Goal: Transaction & Acquisition: Purchase product/service

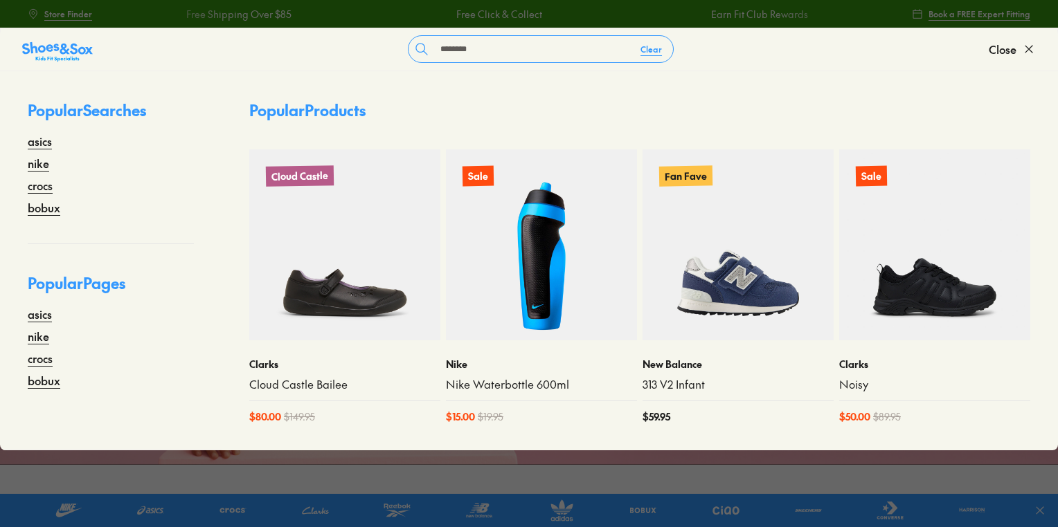
type input "********"
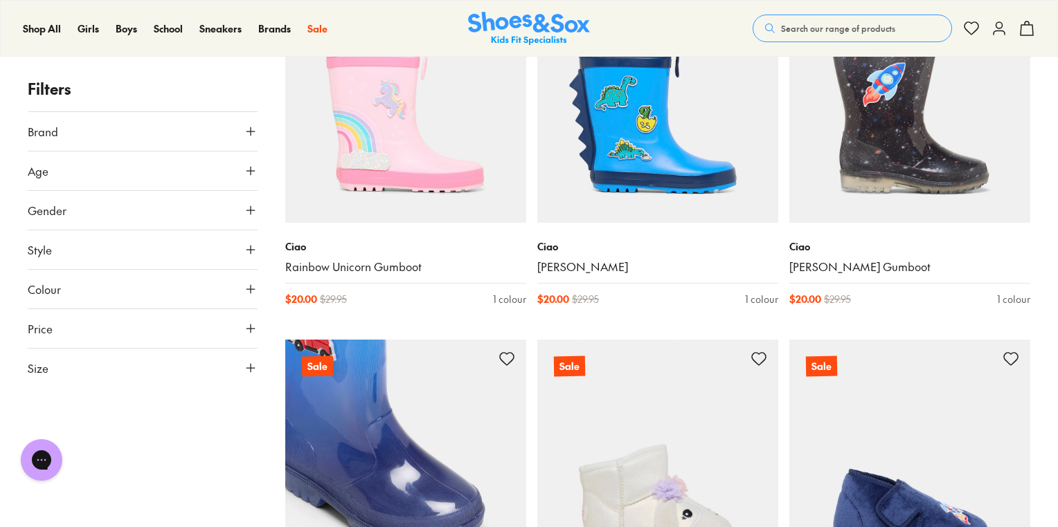
scroll to position [332, 0]
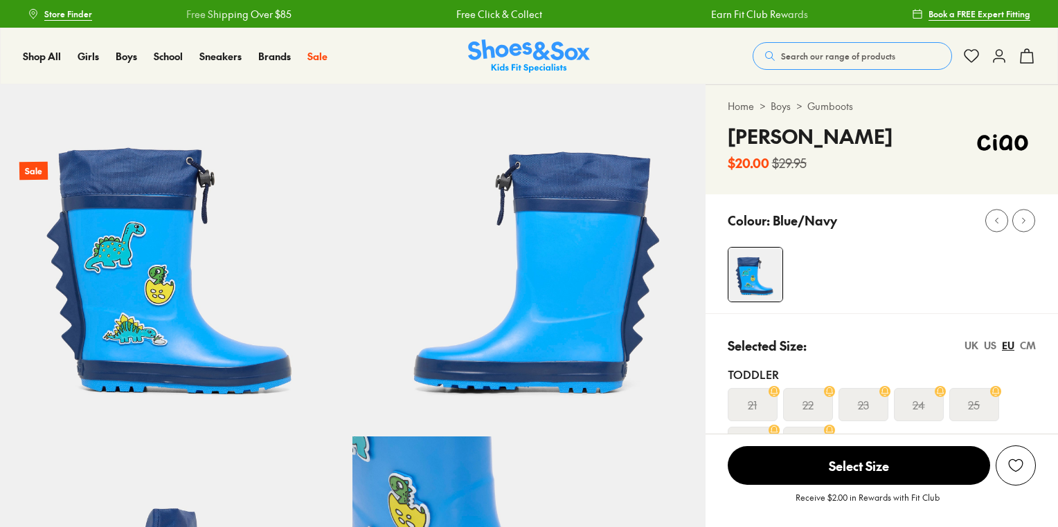
select select "*"
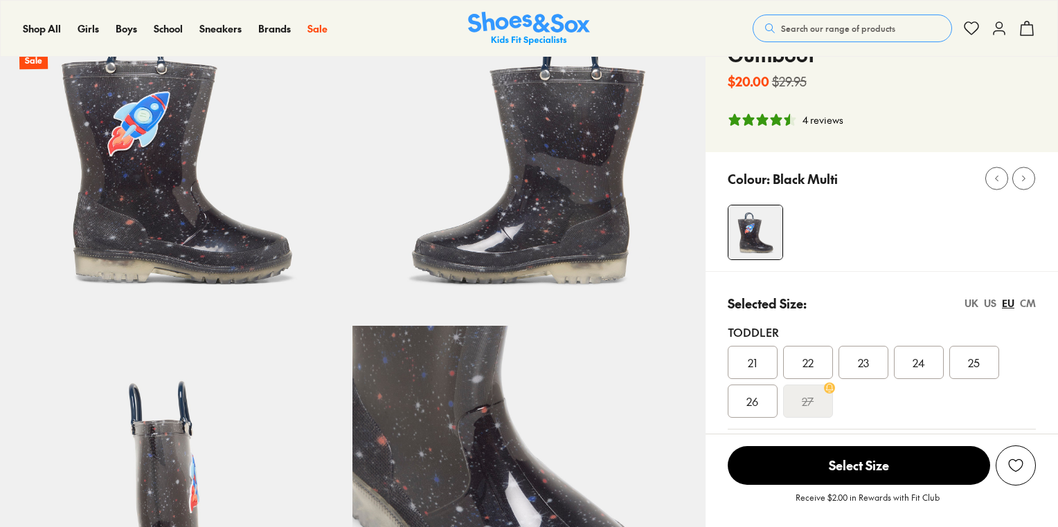
select select "*"
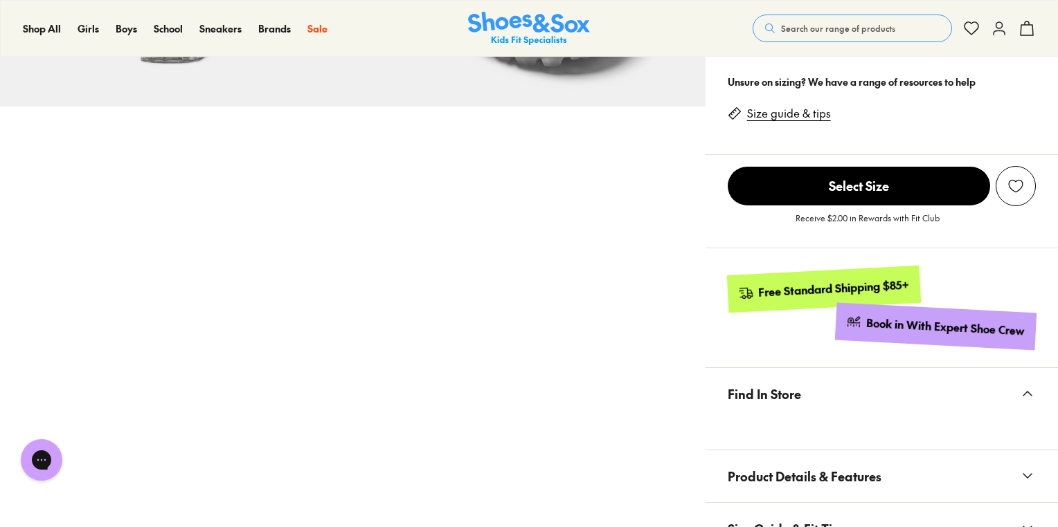
scroll to position [831, 0]
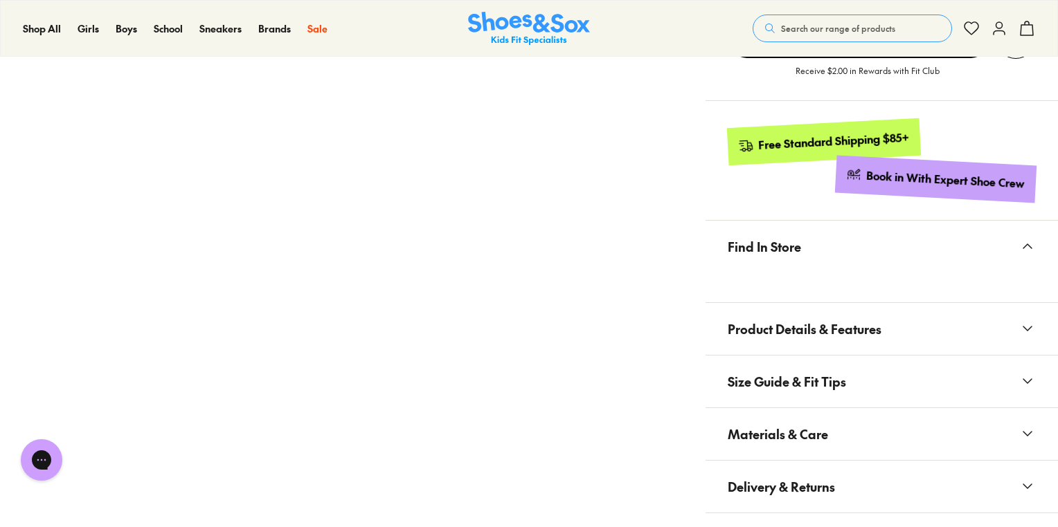
click at [825, 414] on span "Materials & Care" at bounding box center [777, 434] width 100 height 41
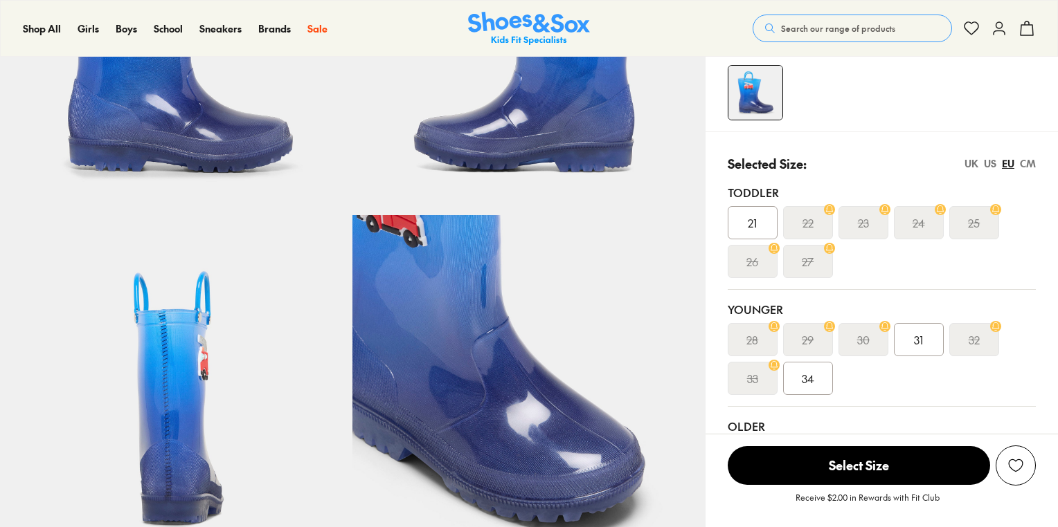
select select "*"
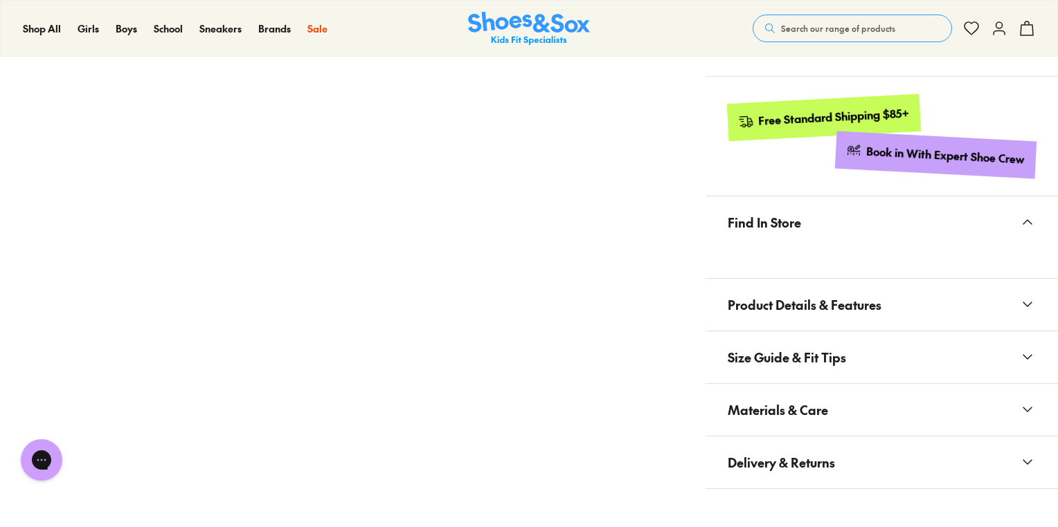
scroll to position [831, 0]
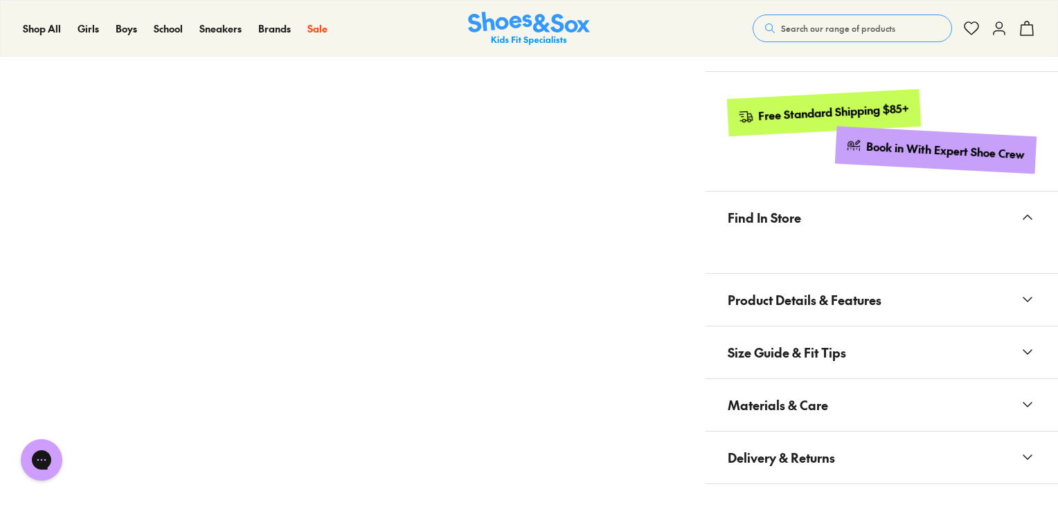
click at [799, 393] on span "Materials & Care" at bounding box center [777, 405] width 100 height 41
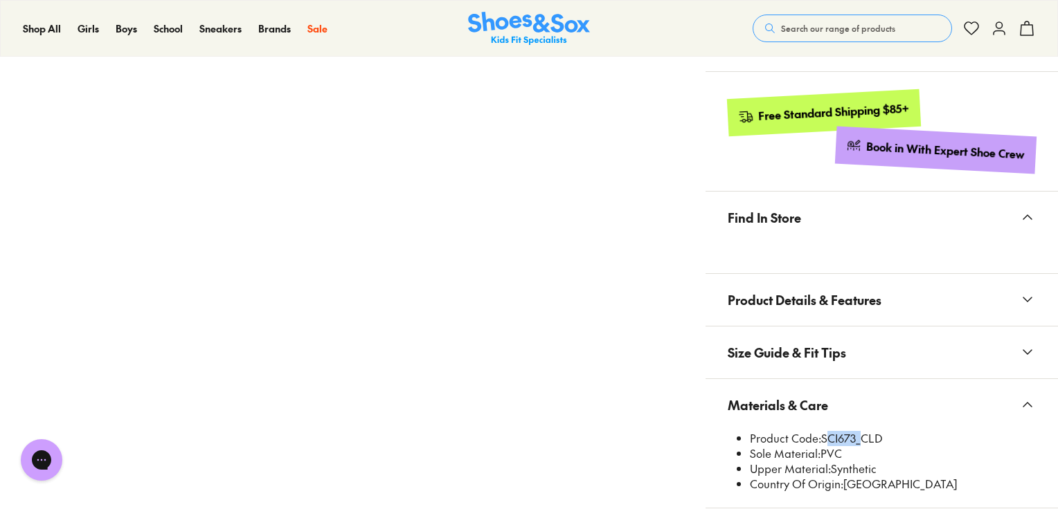
drag, startPoint x: 855, startPoint y: 437, endPoint x: 805, endPoint y: 424, distance: 52.0
click at [822, 436] on li "Product Code: SCI673_CLD" at bounding box center [893, 438] width 286 height 15
copy li "SCI673"
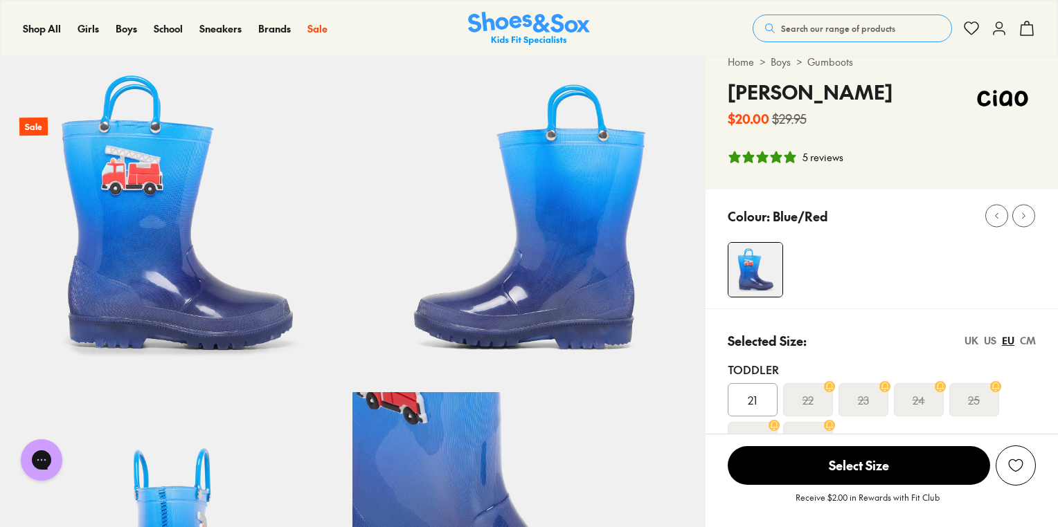
scroll to position [0, 0]
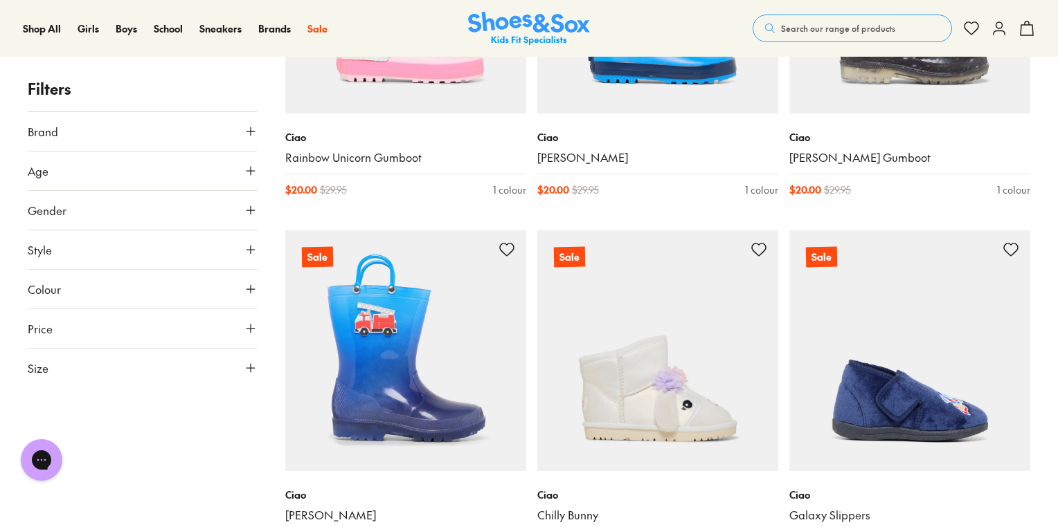
click at [824, 28] on span "Search our range of products" at bounding box center [838, 28] width 114 height 12
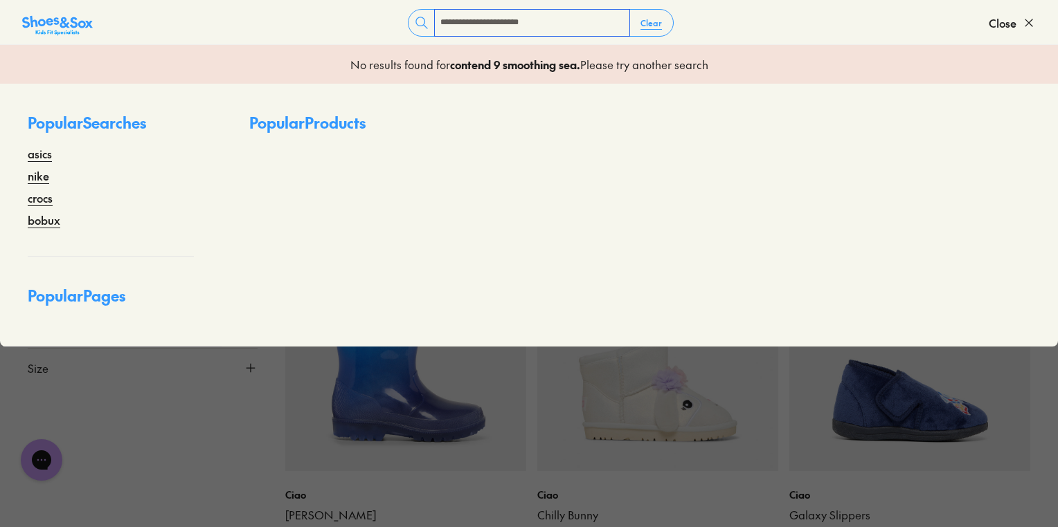
type input "**********"
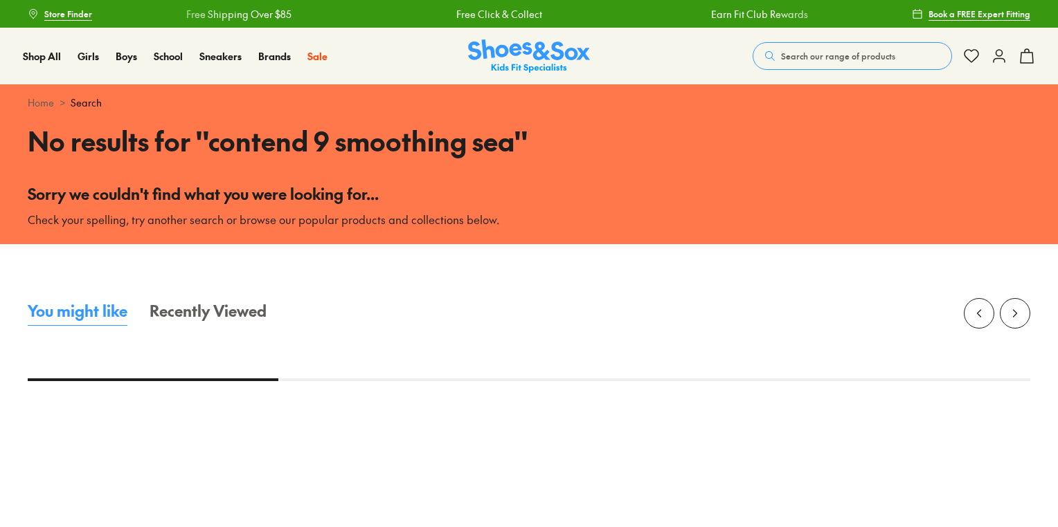
click at [842, 55] on span "Search our range of products" at bounding box center [838, 56] width 114 height 12
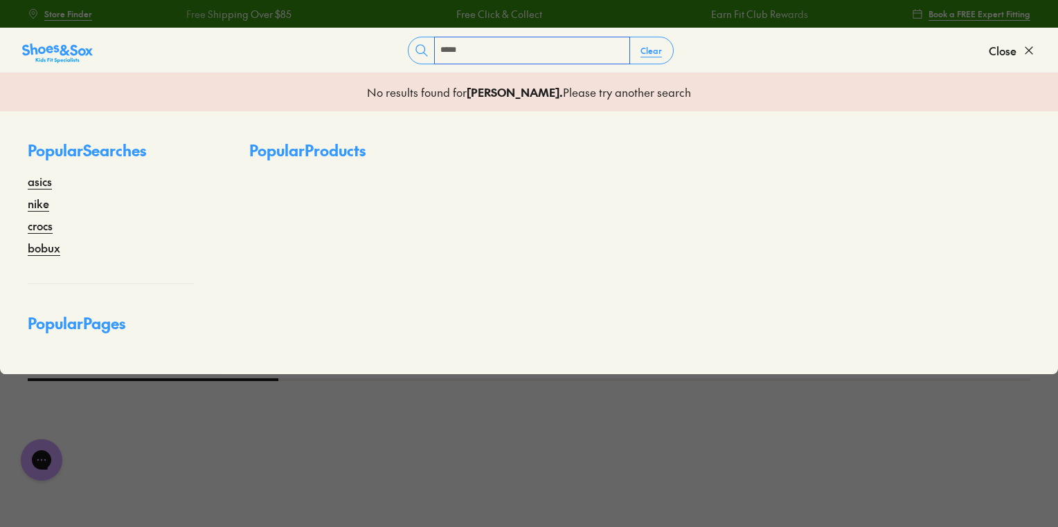
type input "*********"
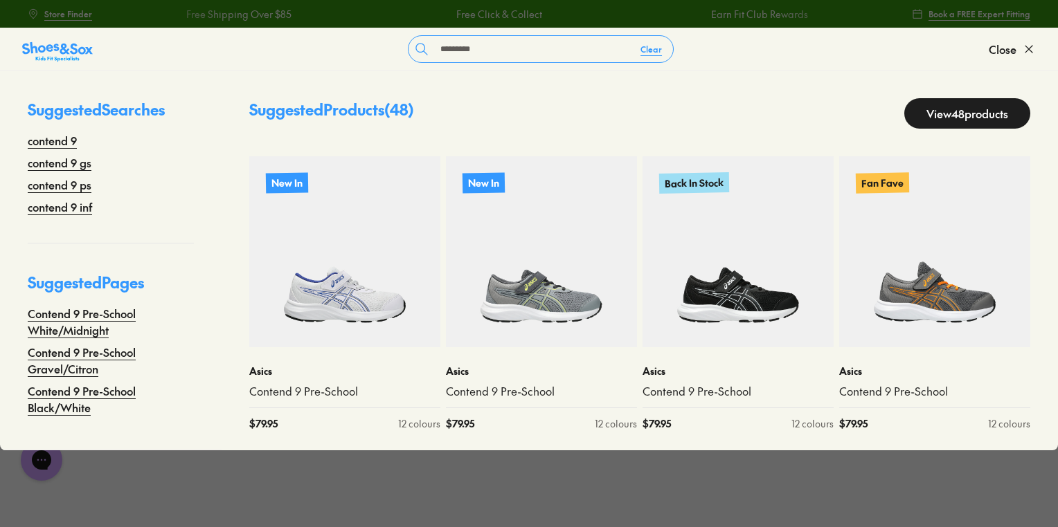
click at [958, 111] on link "View 48 products" at bounding box center [967, 113] width 126 height 30
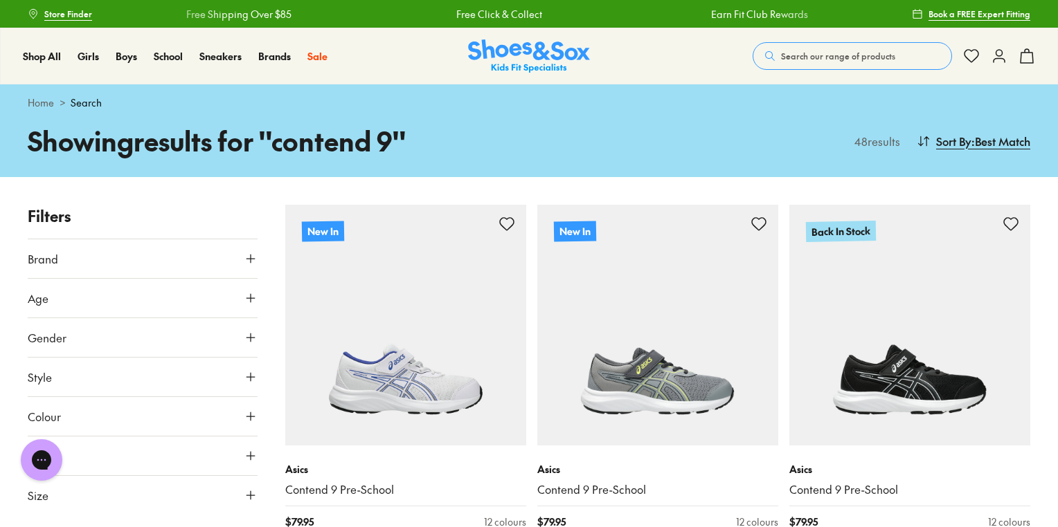
scroll to position [332, 0]
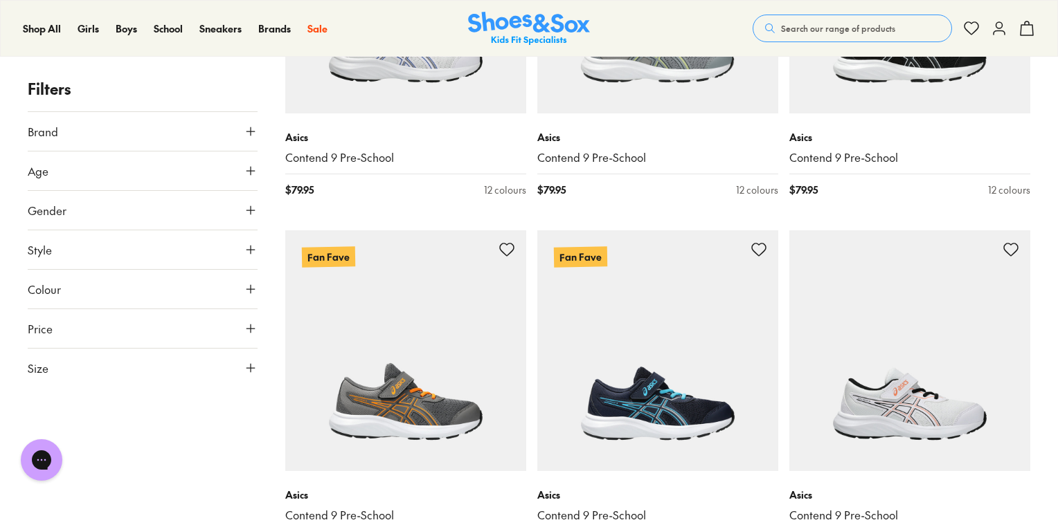
click at [110, 211] on button "Gender" at bounding box center [143, 210] width 230 height 39
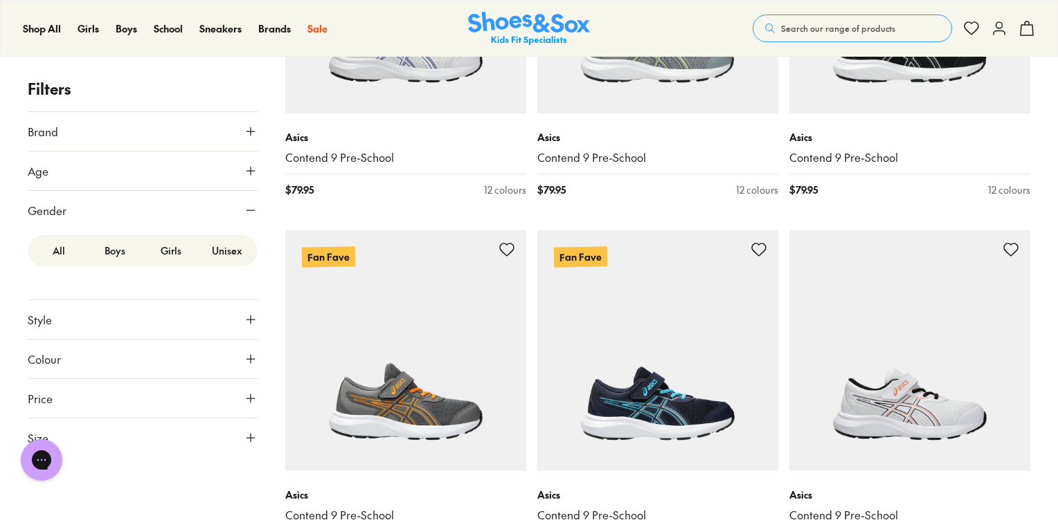
click at [109, 208] on button "Gender" at bounding box center [143, 210] width 230 height 39
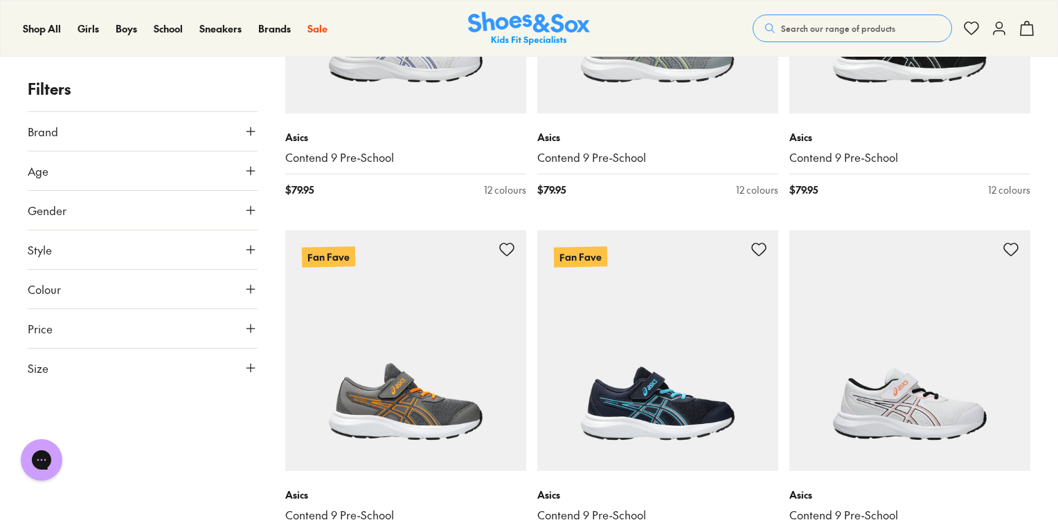
click at [125, 182] on button "Age" at bounding box center [143, 171] width 230 height 39
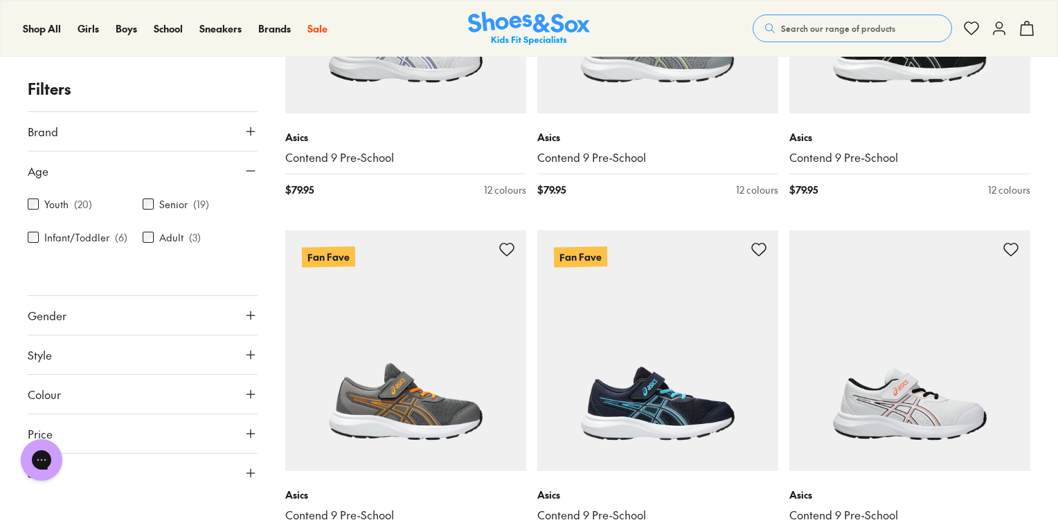
click at [152, 197] on div "Senior ( 19 )" at bounding box center [200, 204] width 115 height 17
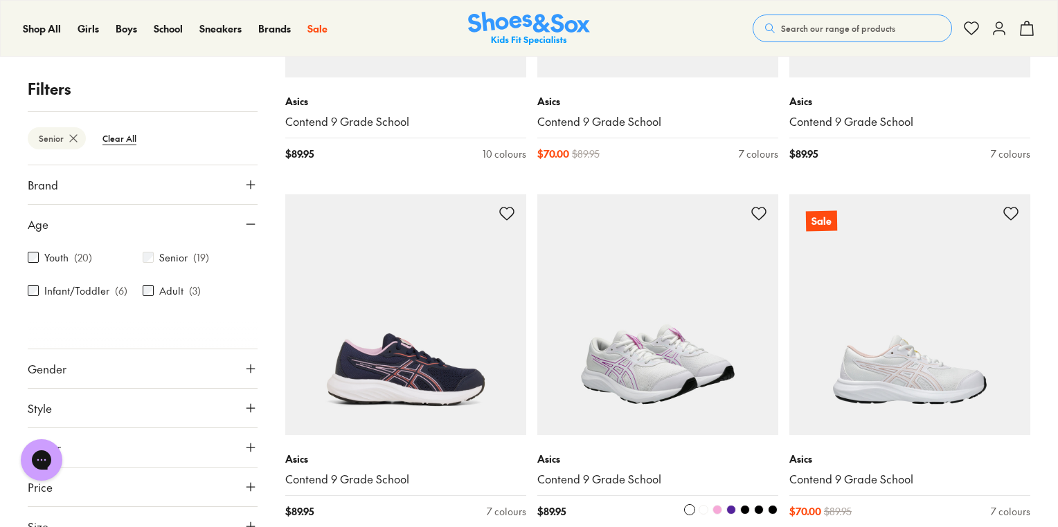
scroll to position [1872, 0]
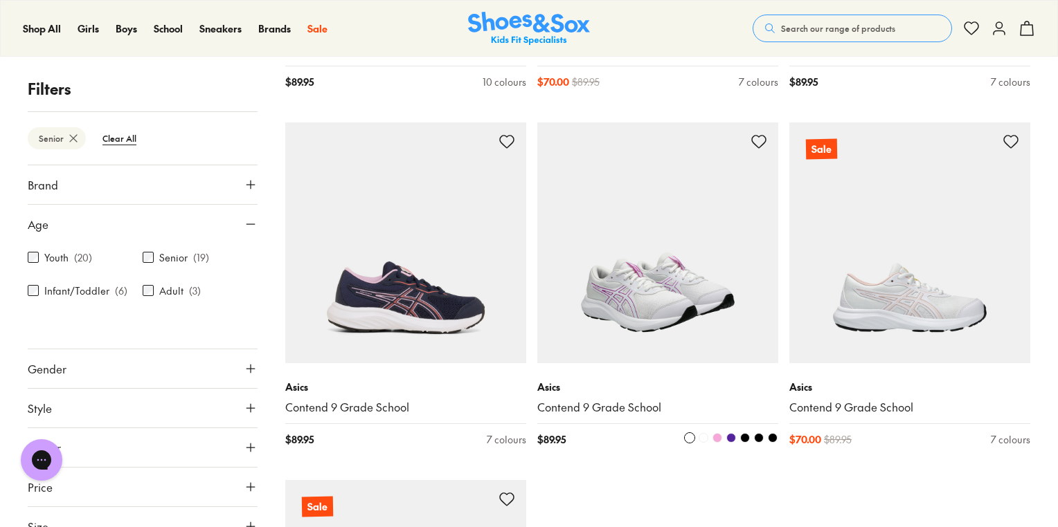
click at [662, 300] on img at bounding box center [657, 243] width 241 height 241
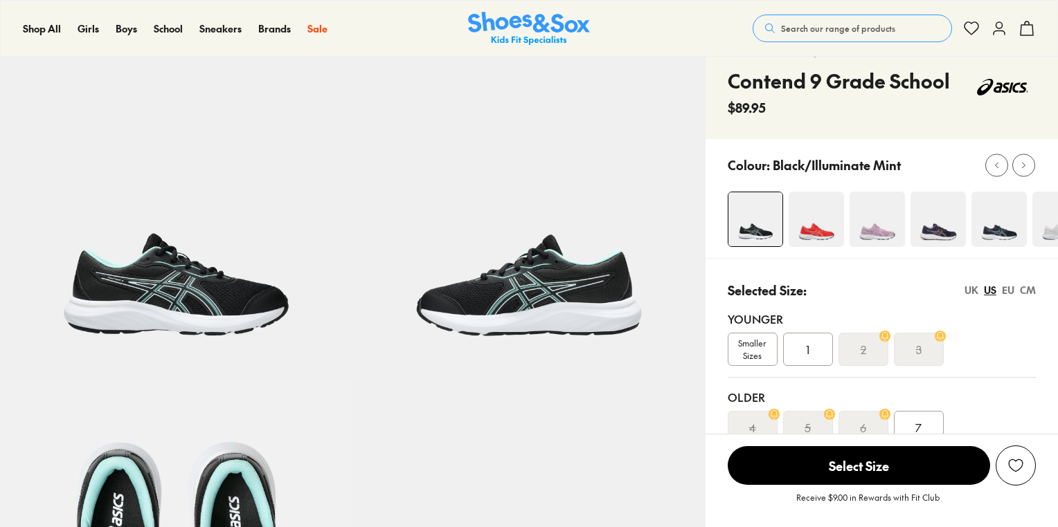
click at [1047, 217] on img at bounding box center [1059, 219] width 55 height 55
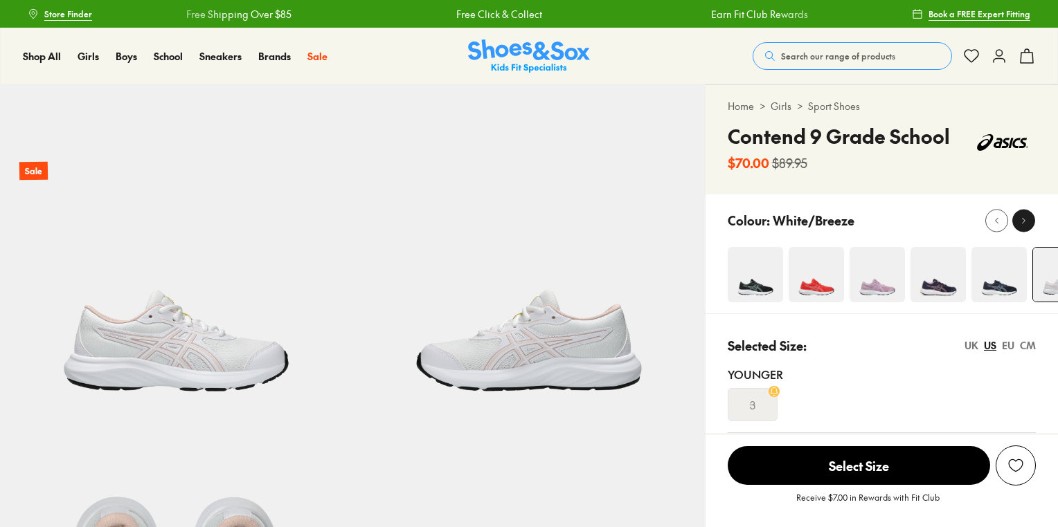
click at [1026, 227] on button at bounding box center [1023, 220] width 23 height 23
select select "*"
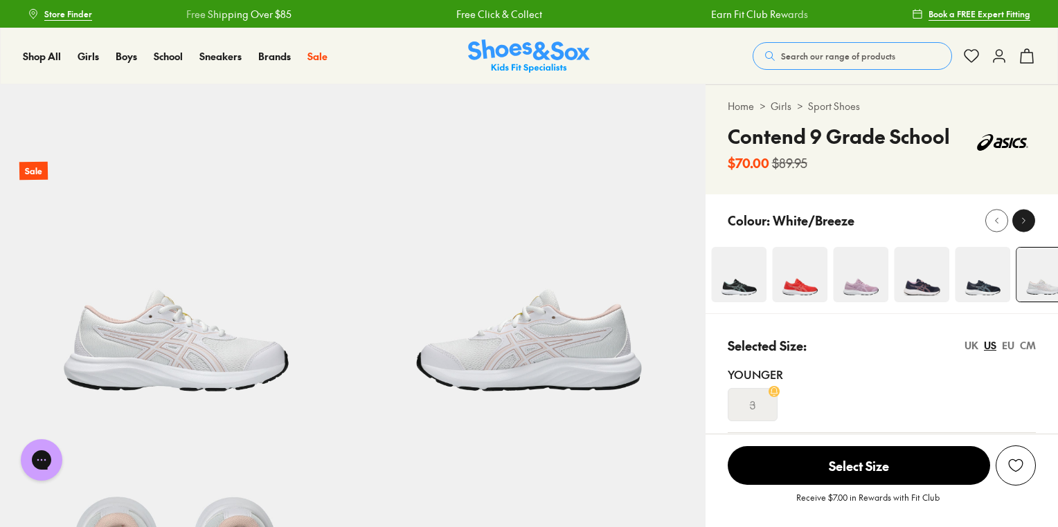
click at [1026, 227] on button at bounding box center [1023, 220] width 23 height 23
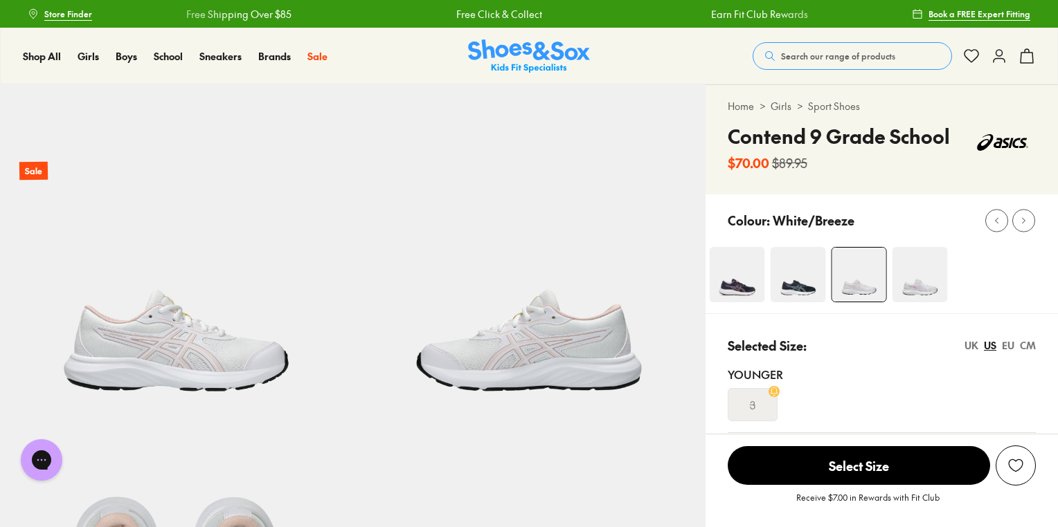
click at [930, 298] on img at bounding box center [918, 274] width 55 height 55
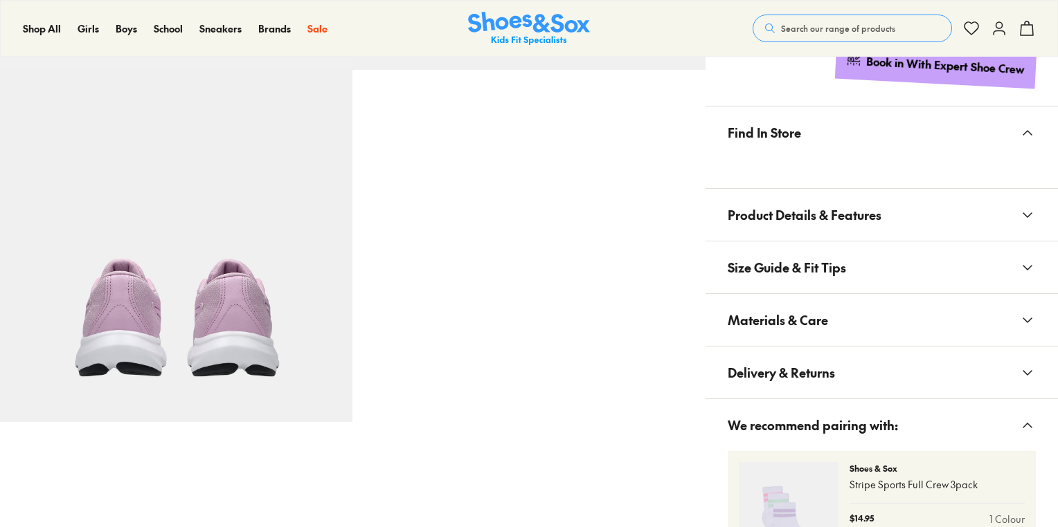
click at [833, 326] on button "Materials & Care" at bounding box center [881, 320] width 352 height 52
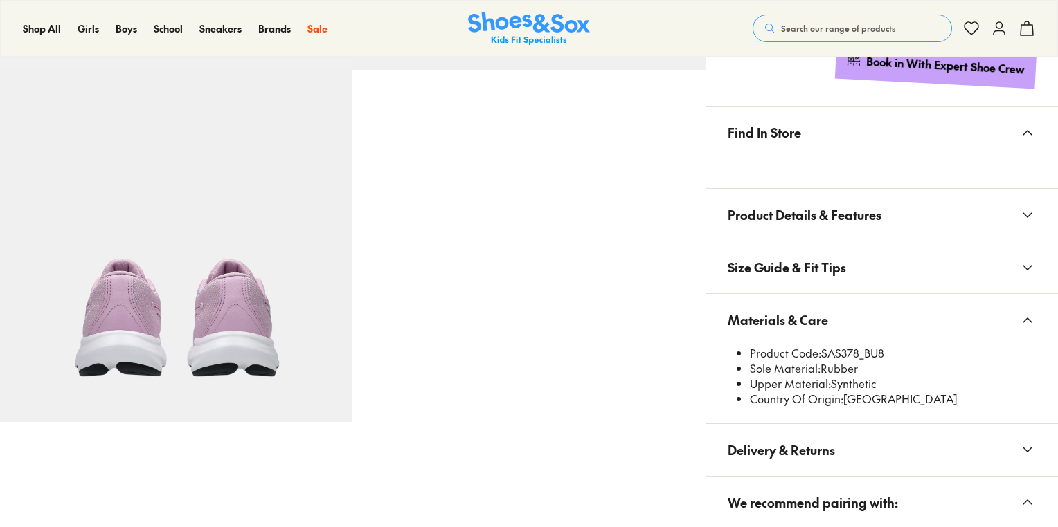
scroll to position [718, 0]
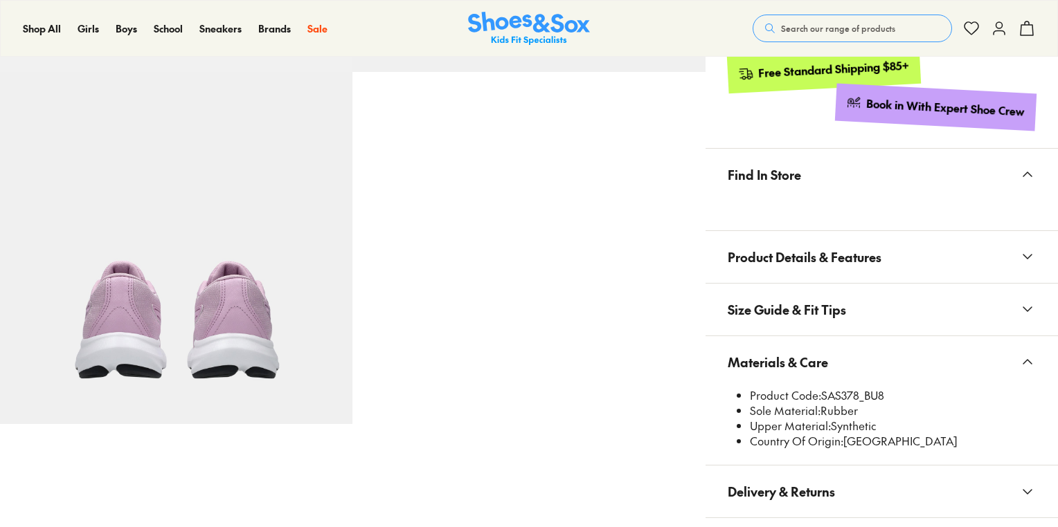
select select "*"
drag, startPoint x: 858, startPoint y: 391, endPoint x: 823, endPoint y: 395, distance: 35.5
click at [823, 395] on li "Product Code: SAS378_BU8" at bounding box center [893, 395] width 286 height 15
copy li "SAS378"
